Goal: Navigation & Orientation: Understand site structure

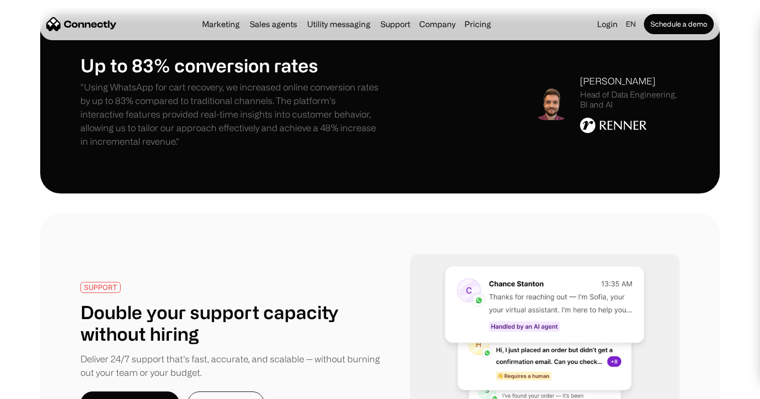
scroll to position [1709, 0]
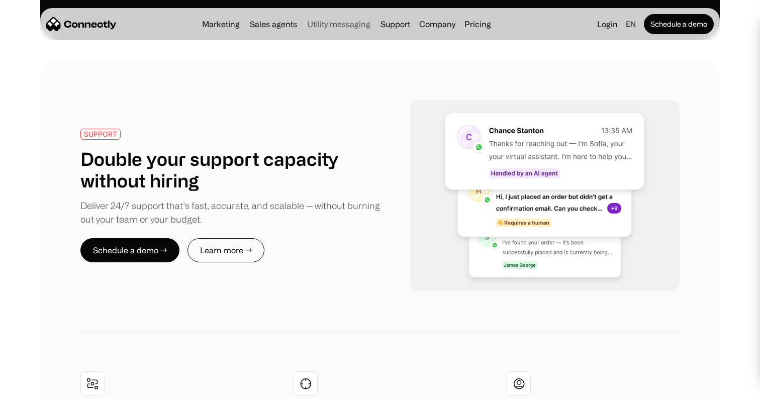
click at [333, 24] on link "Utility messaging" at bounding box center [338, 24] width 71 height 8
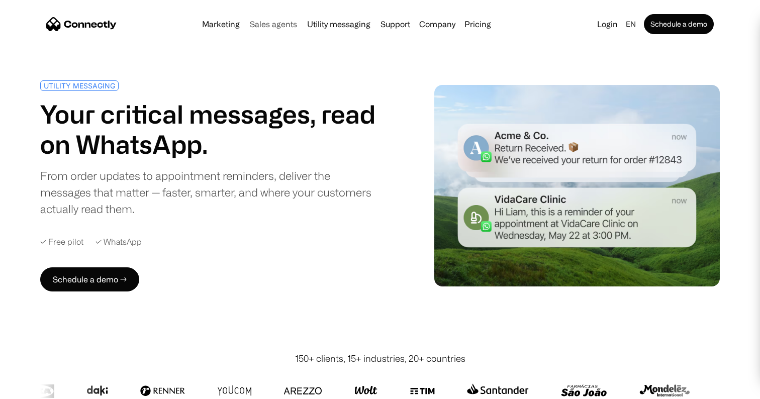
click at [272, 21] on link "Sales agents" at bounding box center [273, 24] width 55 height 8
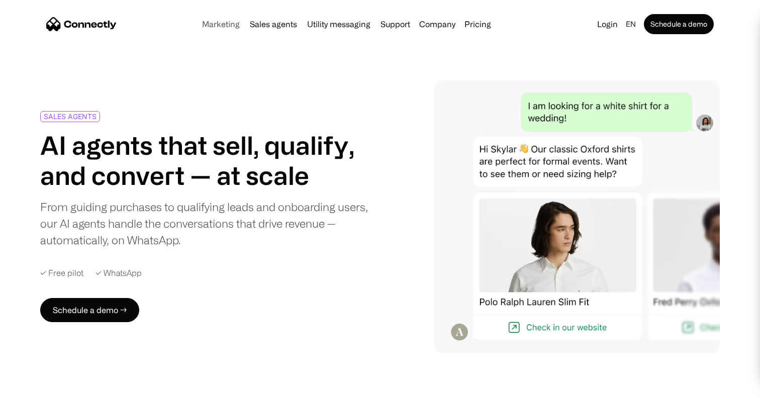
click at [209, 23] on link "Marketing" at bounding box center [221, 24] width 46 height 8
